Goal: Check status: Check status

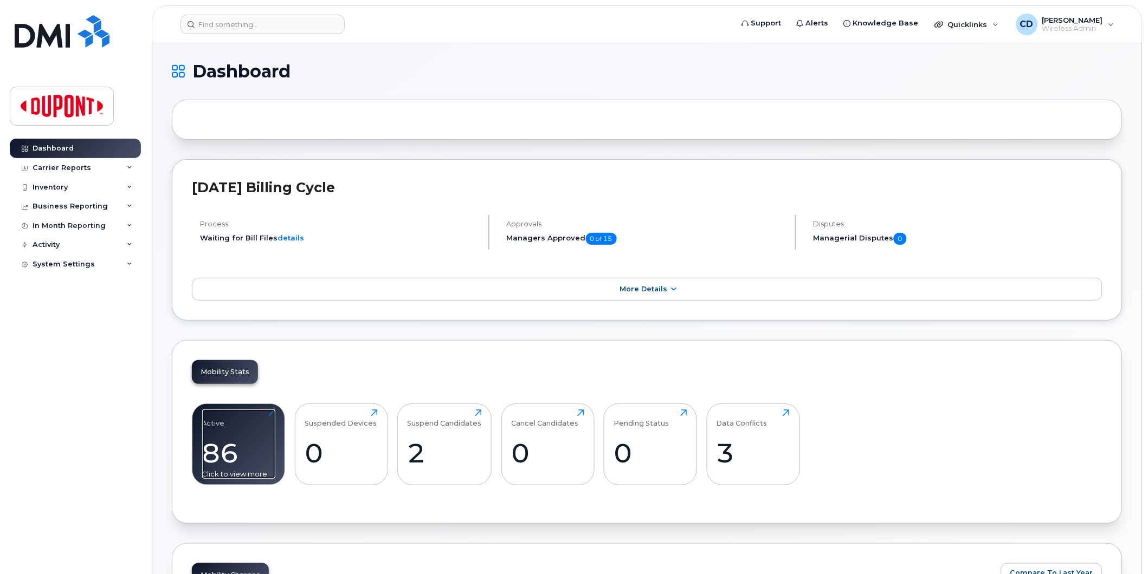
click at [244, 437] on div "Active 86 Click to view more" at bounding box center [238, 444] width 73 height 69
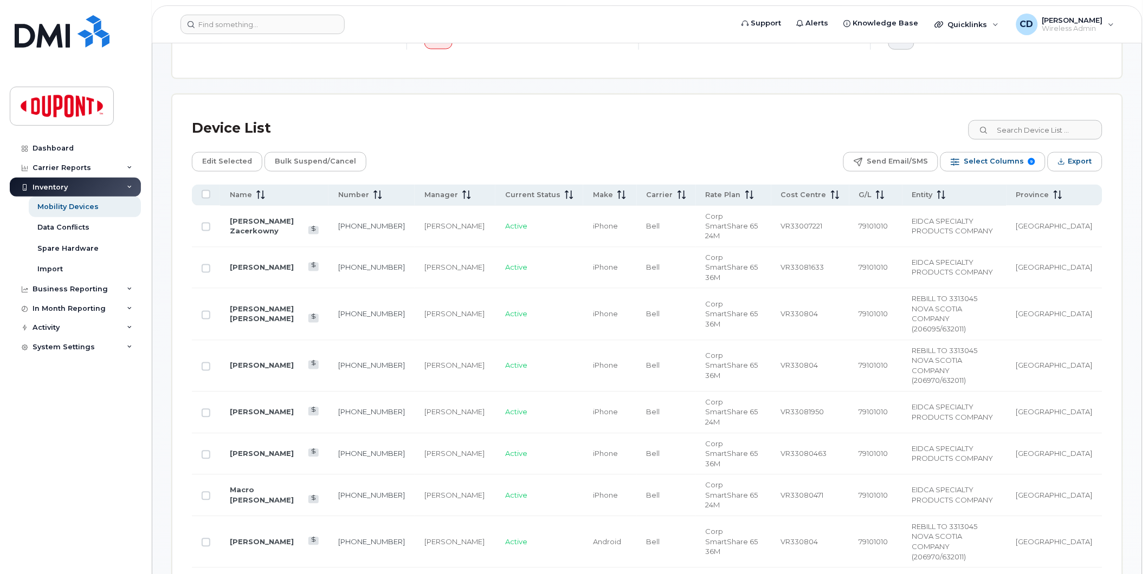
scroll to position [421, 0]
drag, startPoint x: 242, startPoint y: 193, endPoint x: 592, endPoint y: 257, distance: 355.9
click at [242, 193] on span "Name" at bounding box center [241, 195] width 22 height 10
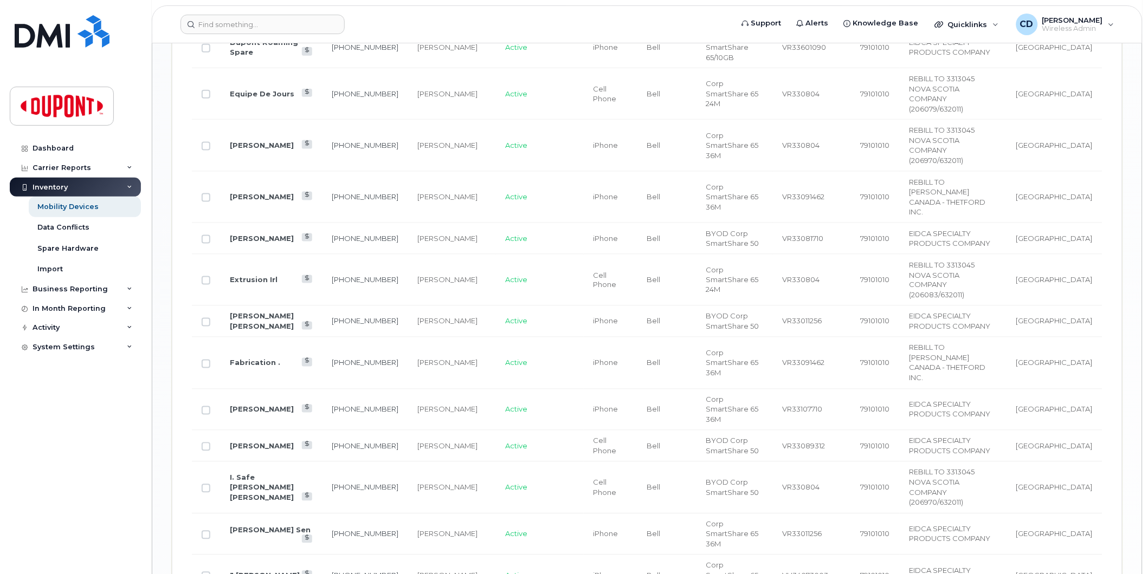
scroll to position [1730, 0]
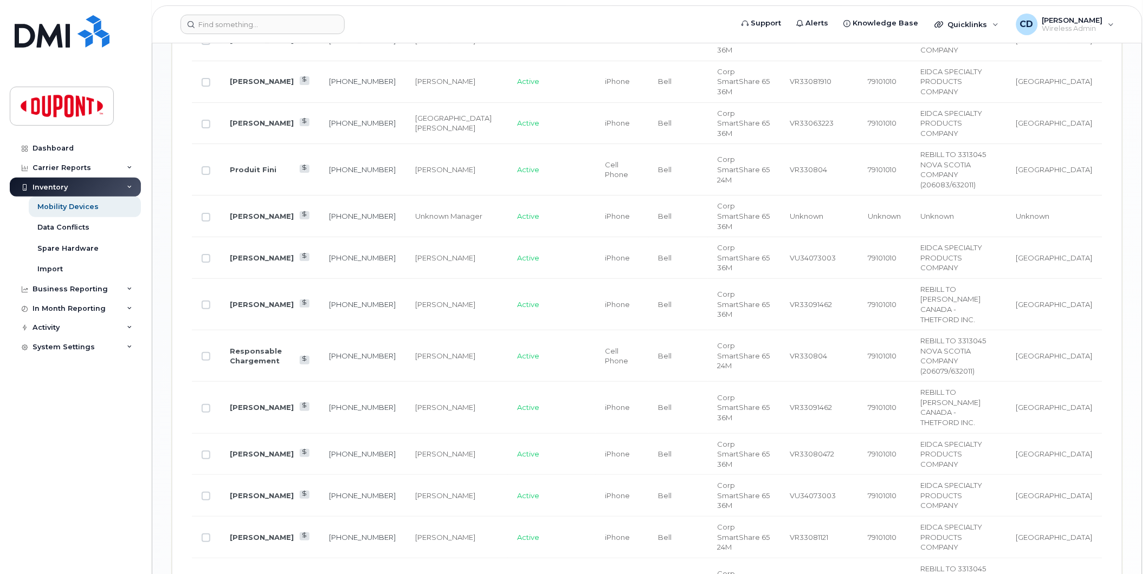
scroll to position [1288, 0]
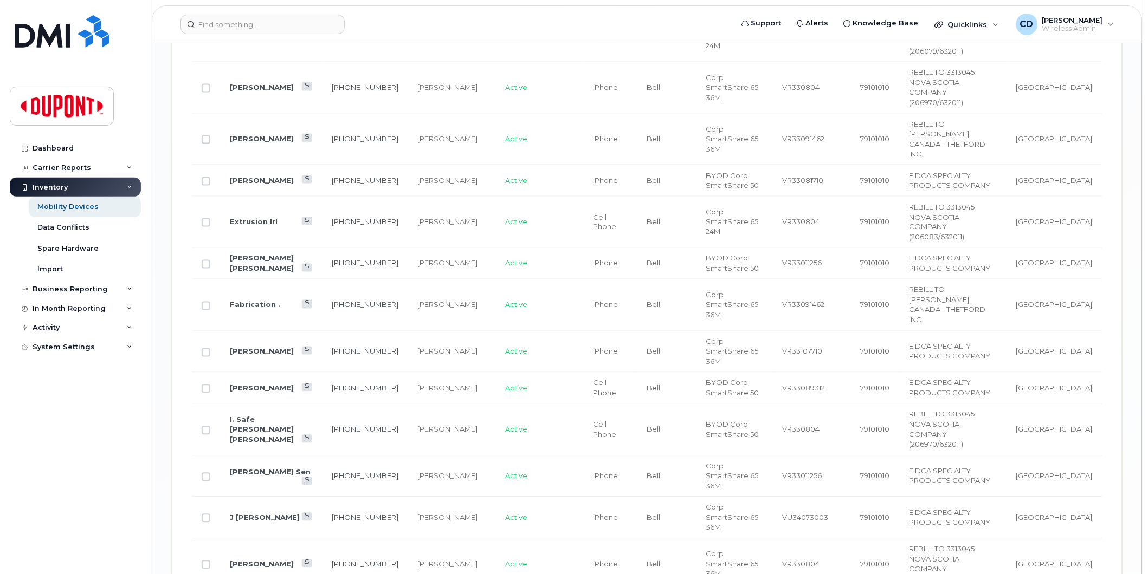
scroll to position [1730, 0]
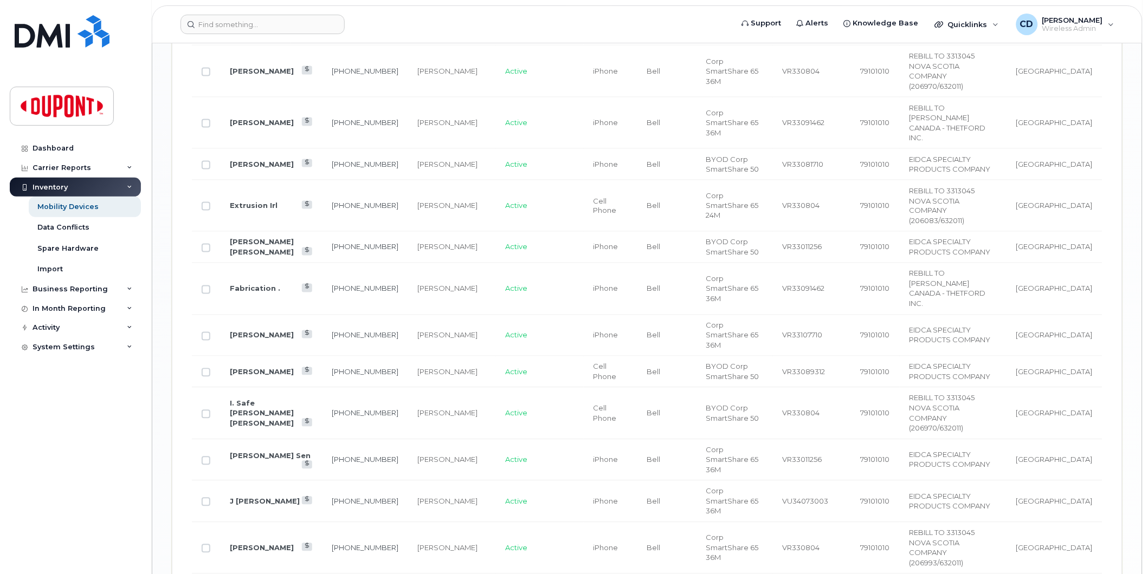
drag, startPoint x: 1070, startPoint y: 497, endPoint x: 1065, endPoint y: 488, distance: 10.2
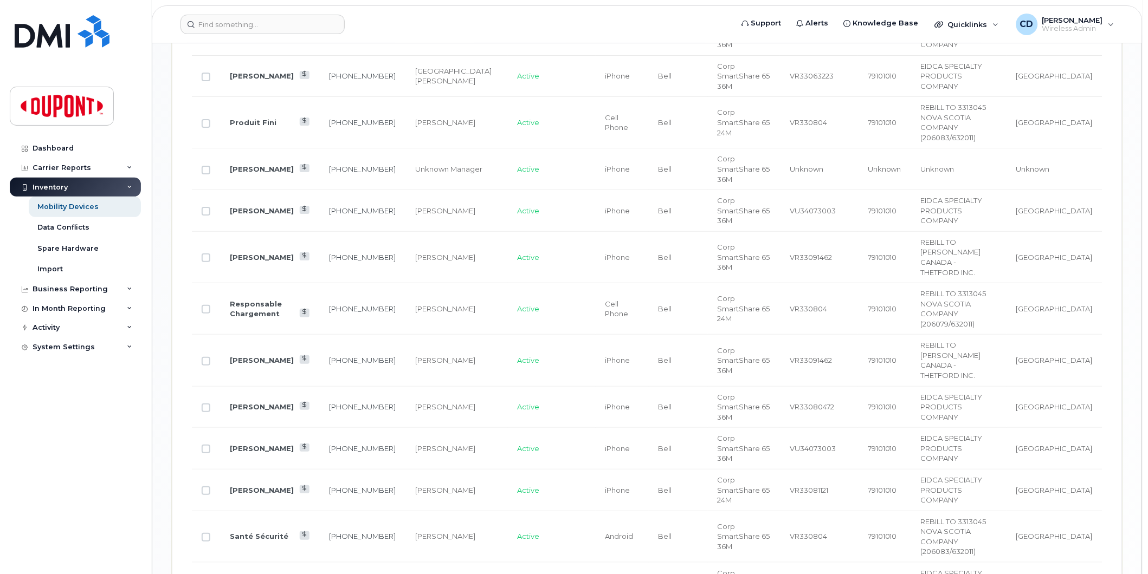
scroll to position [1288, 0]
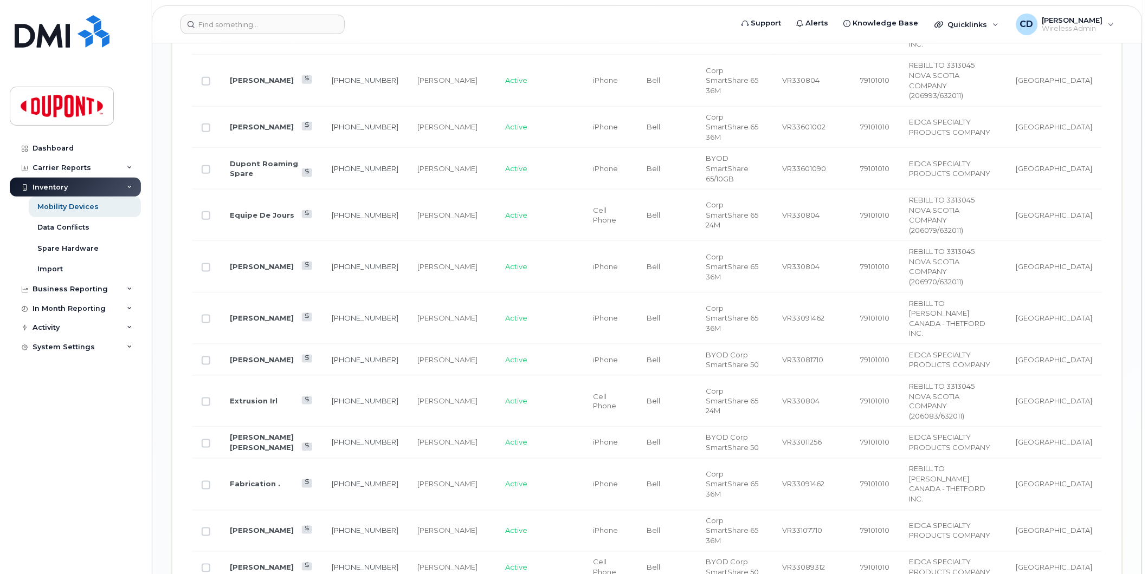
scroll to position [1730, 0]
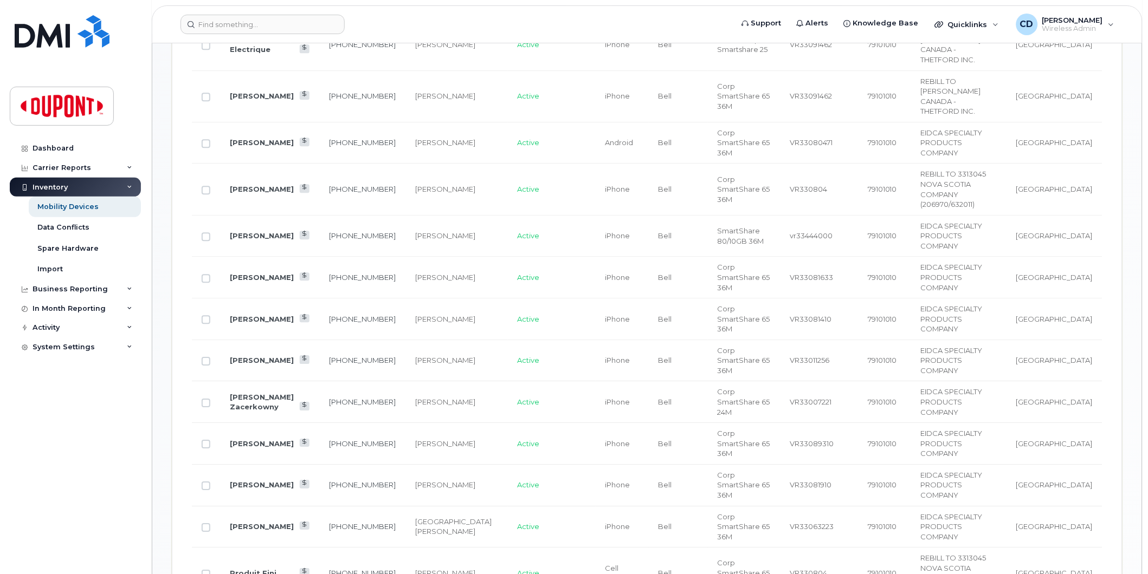
scroll to position [746, 0]
